Goal: Task Accomplishment & Management: Use online tool/utility

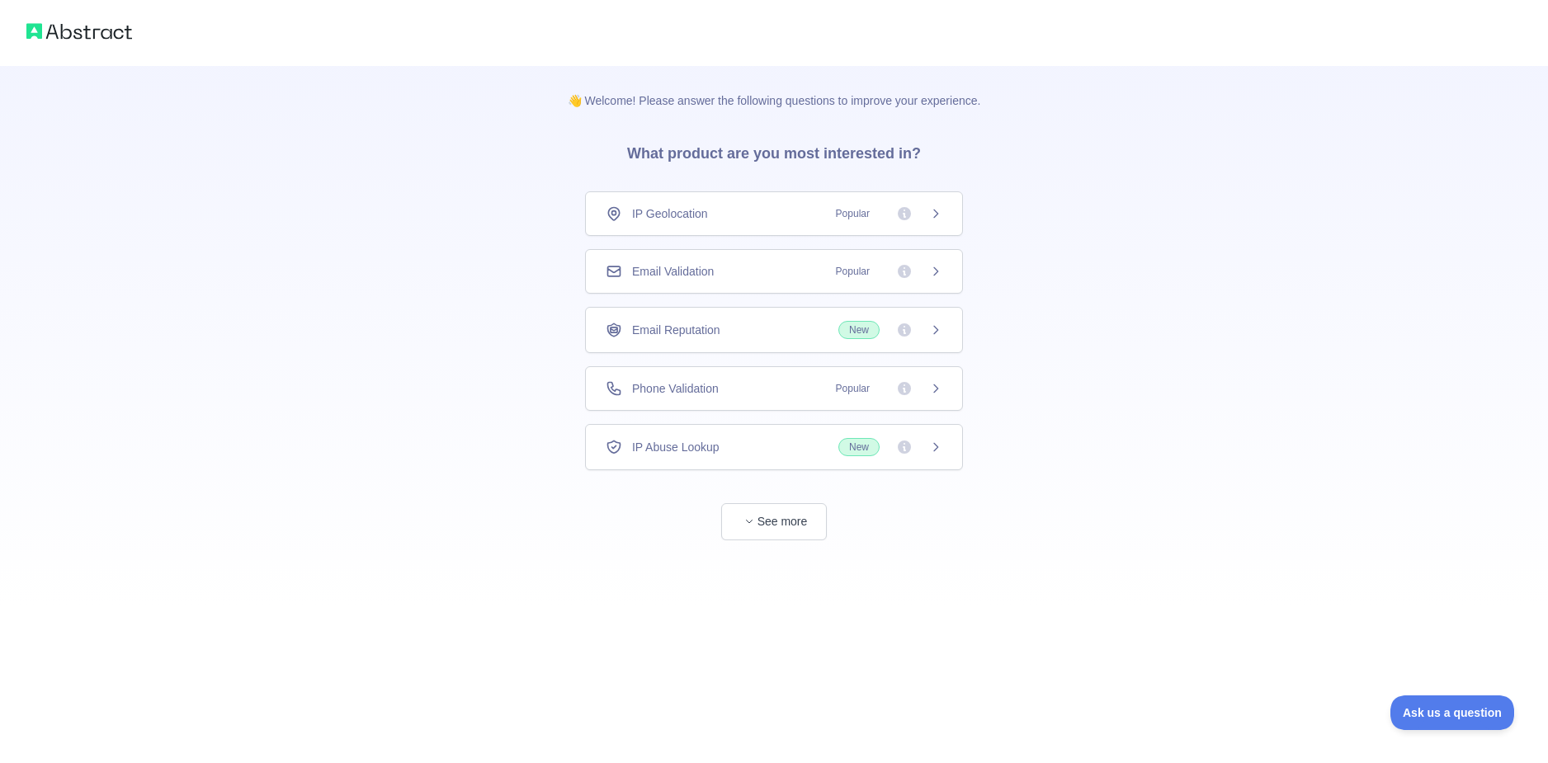
click at [721, 267] on div "Email Validation Popular" at bounding box center [774, 271] width 337 height 17
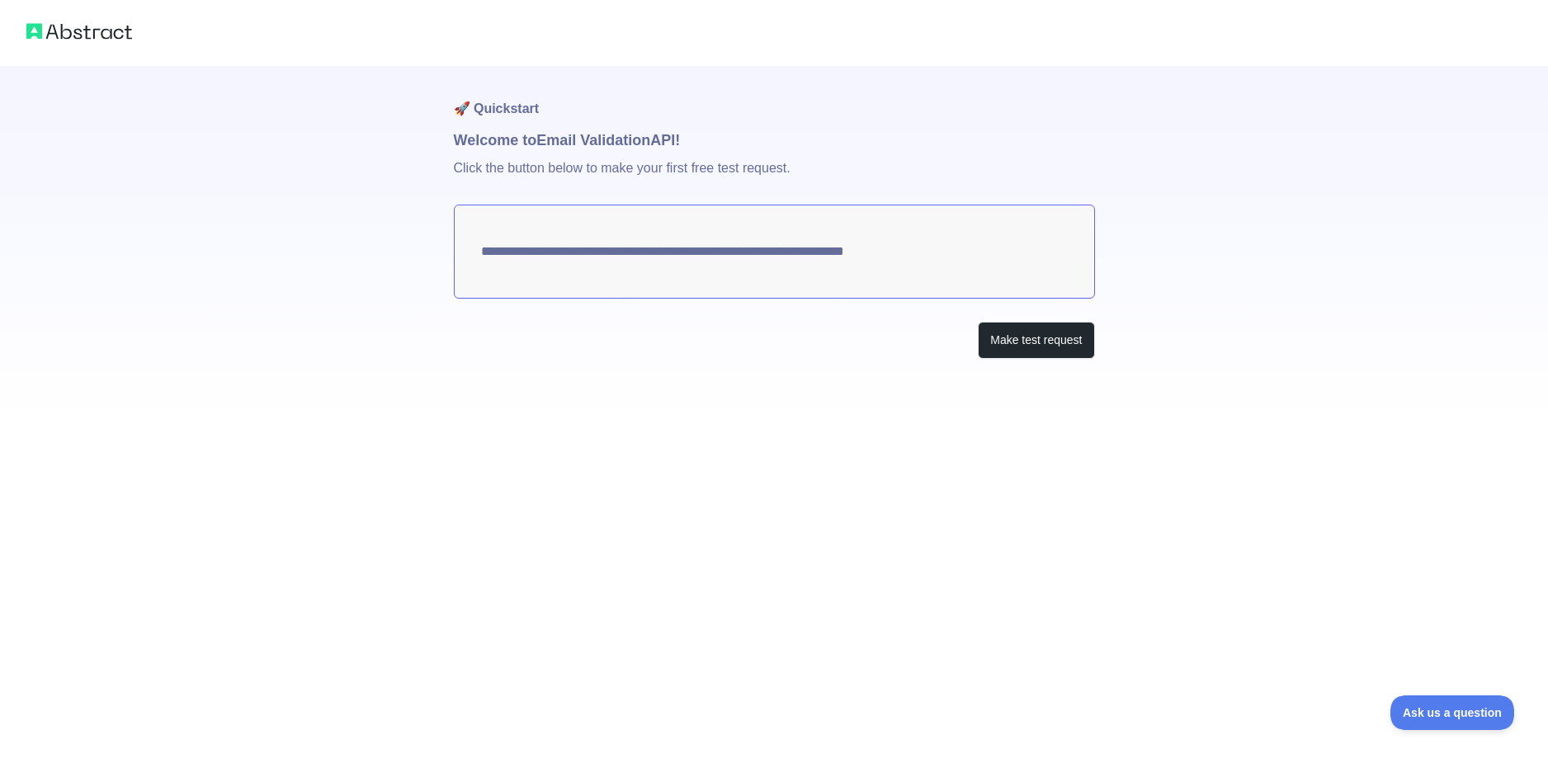
drag, startPoint x: 937, startPoint y: 247, endPoint x: 697, endPoint y: 235, distance: 239.6
click at [697, 235] on textarea "**********" at bounding box center [774, 252] width 641 height 94
click at [1019, 343] on button "Make test request" at bounding box center [1036, 340] width 116 height 37
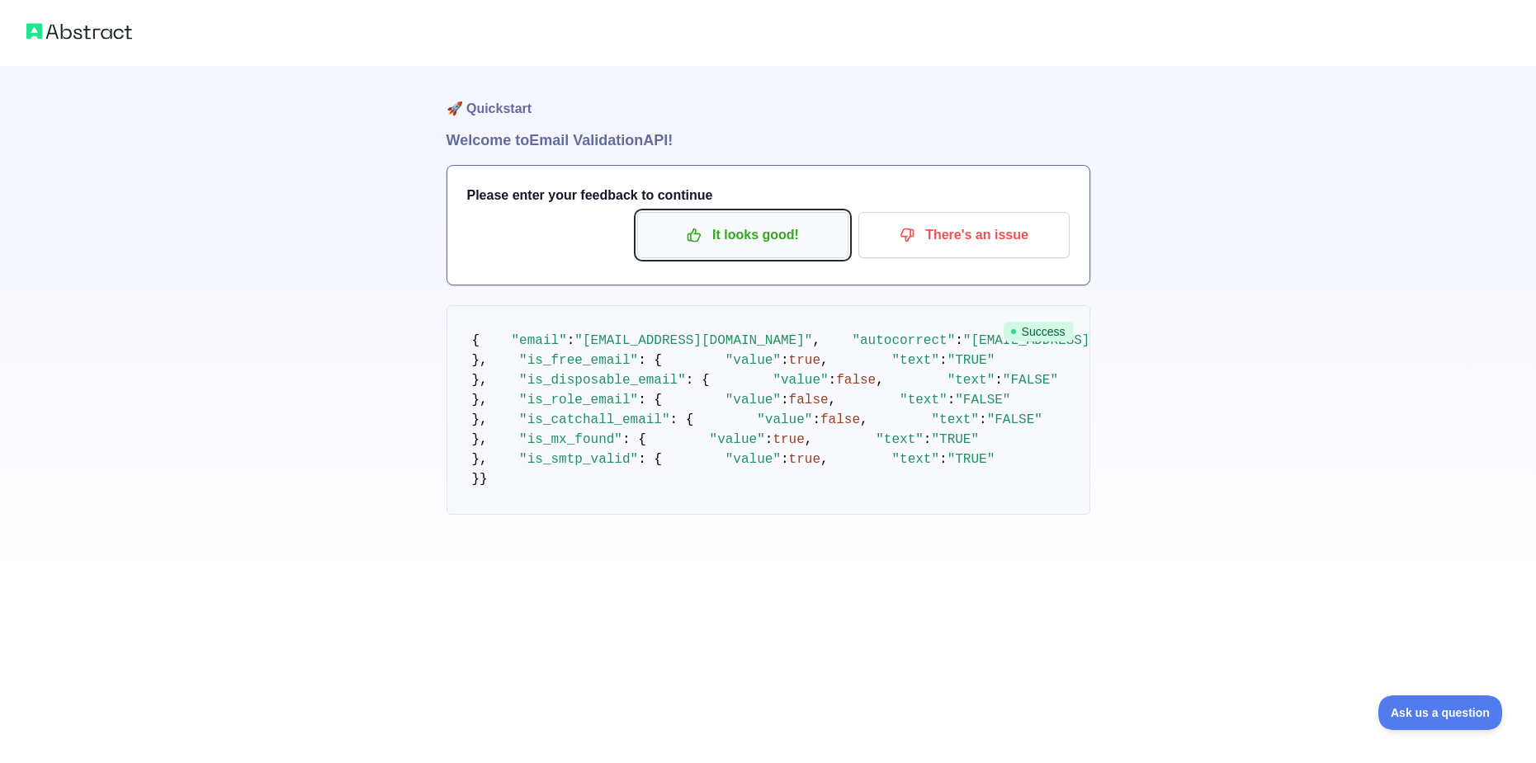
click at [798, 243] on p "It looks good!" at bounding box center [743, 235] width 187 height 28
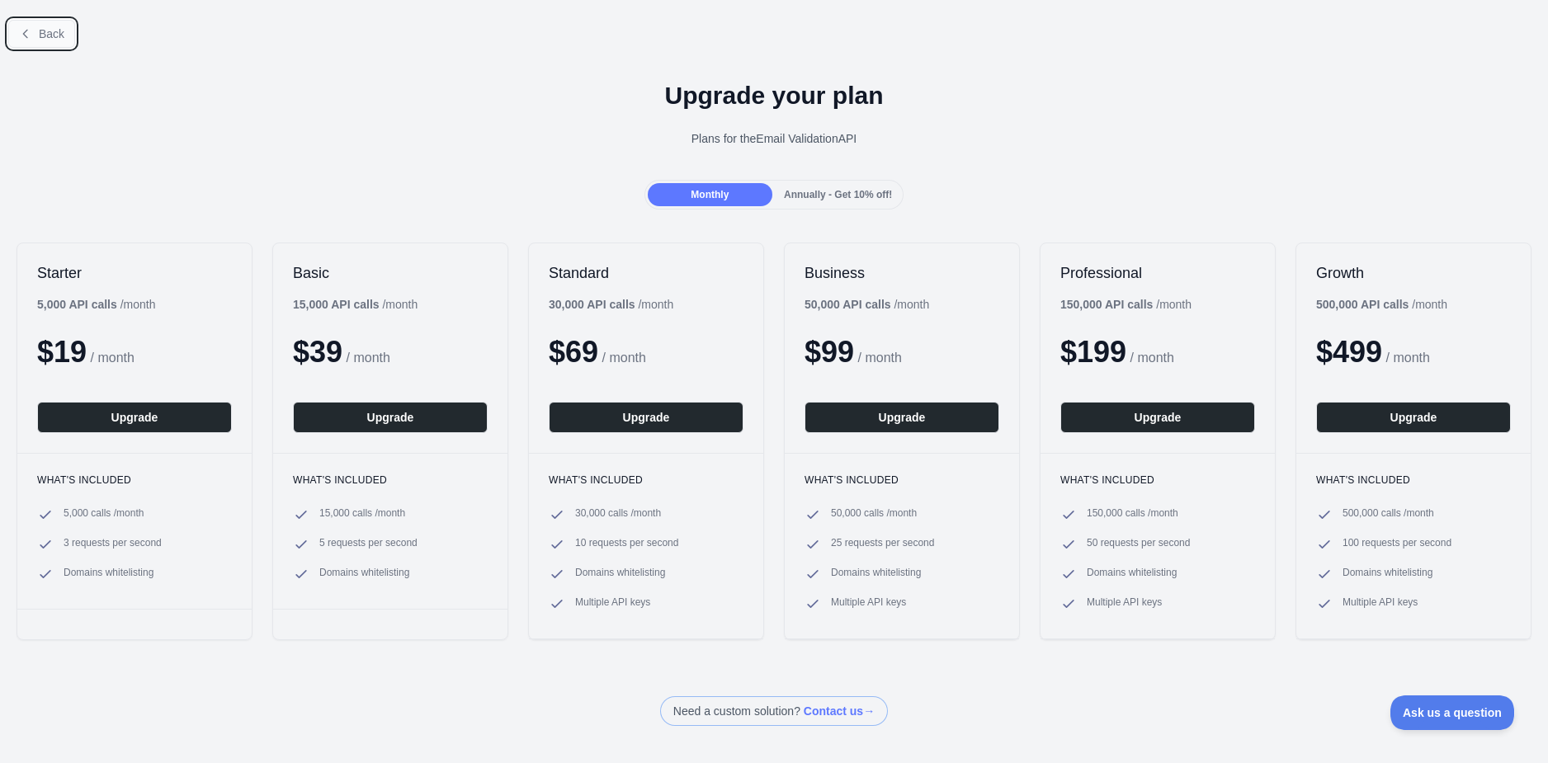
click at [33, 33] on button "Back" at bounding box center [41, 34] width 67 height 28
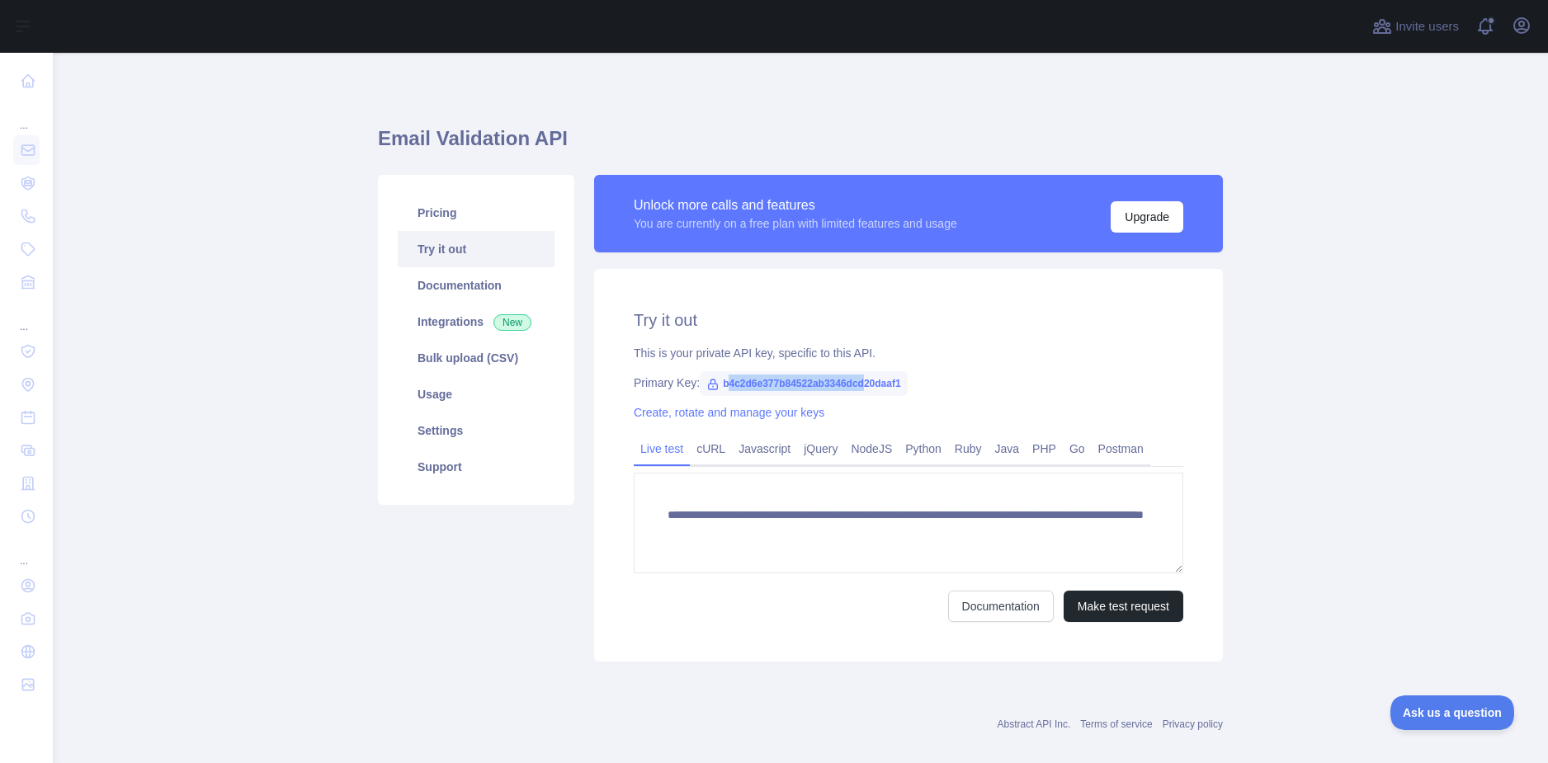
drag, startPoint x: 726, startPoint y: 381, endPoint x: 853, endPoint y: 379, distance: 127.1
click at [853, 379] on span "b4c2d6e377b84522ab3346dcd20daaf1" at bounding box center [803, 383] width 207 height 25
drag, startPoint x: 713, startPoint y: 381, endPoint x: 891, endPoint y: 365, distance: 179.0
click at [891, 365] on div "**********" at bounding box center [908, 465] width 629 height 393
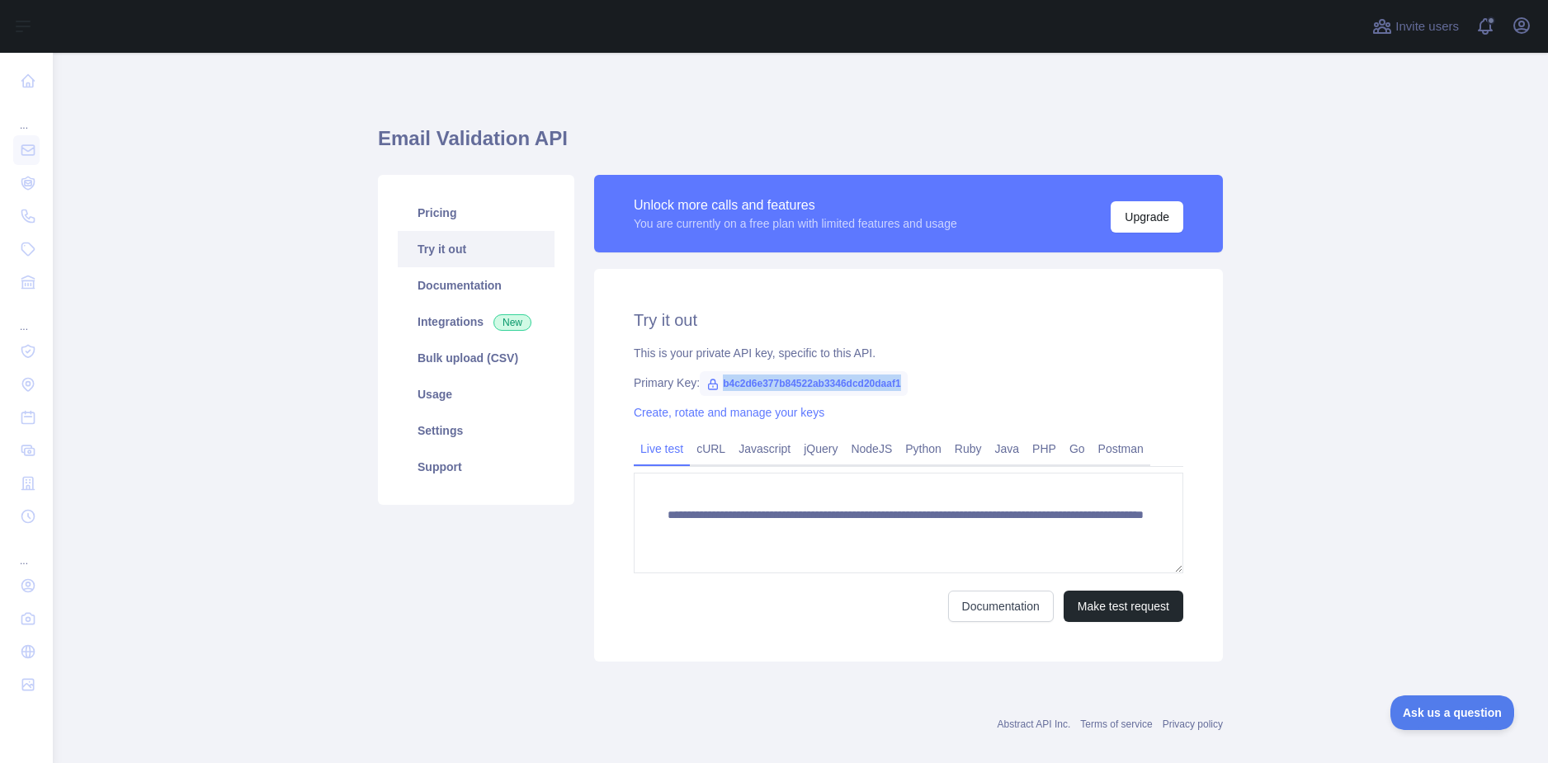
copy span "b4c2d6e377b84522ab3346dcd20daaf1"
click at [914, 390] on div "Primary Key: b4c2d6e377b84522ab3346dcd20daaf1" at bounding box center [909, 383] width 550 height 17
drag, startPoint x: 869, startPoint y: 379, endPoint x: 714, endPoint y: 385, distance: 155.3
click at [714, 385] on div "Primary Key: b4c2d6e377b84522ab3346dcd20daaf1" at bounding box center [909, 383] width 550 height 17
copy span "b4c2d6e377b84522ab3346dcd20daaf1"
